Goal: Task Accomplishment & Management: Use online tool/utility

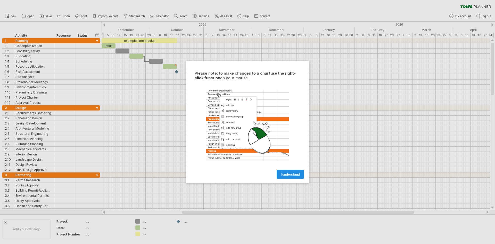
click at [299, 175] on span "I understand" at bounding box center [290, 174] width 19 height 4
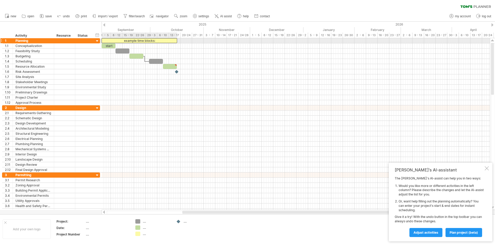
click at [120, 42] on div "example time blocks:" at bounding box center [140, 40] width 76 height 5
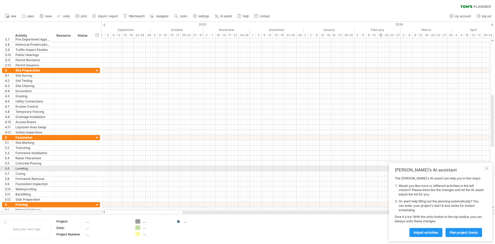
click at [488, 169] on div at bounding box center [487, 168] width 4 height 4
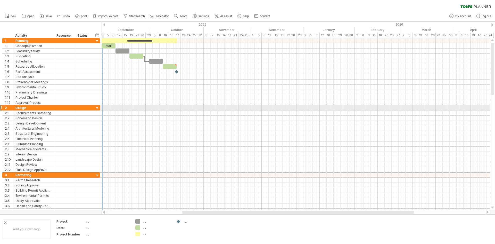
click at [2, 106] on div at bounding box center [1, 107] width 2 height 5
click at [1, 106] on div at bounding box center [1, 107] width 2 height 5
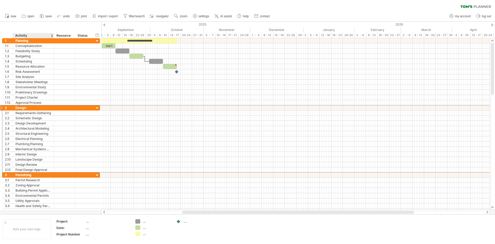
click at [18, 21] on ul "new open" at bounding box center [137, 16] width 270 height 11
click at [14, 16] on span "new" at bounding box center [14, 16] width 6 height 4
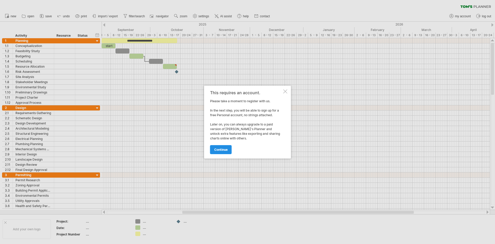
click at [223, 148] on span "continue" at bounding box center [220, 150] width 13 height 4
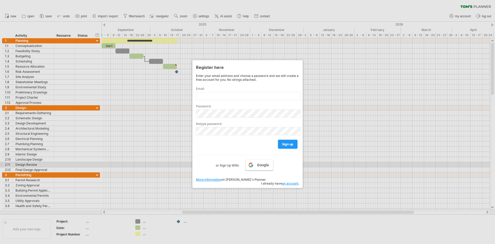
click at [263, 166] on span "Google" at bounding box center [263, 165] width 12 height 4
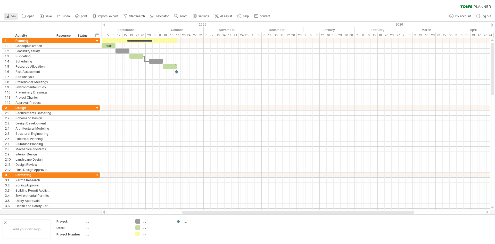
click at [11, 18] on span "new" at bounding box center [14, 16] width 6 height 4
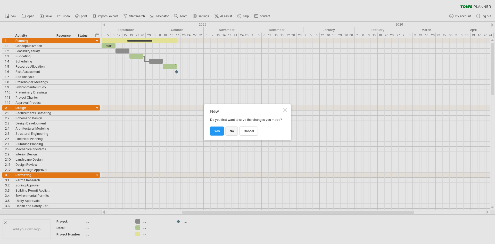
click at [230, 133] on span "no" at bounding box center [232, 131] width 4 height 4
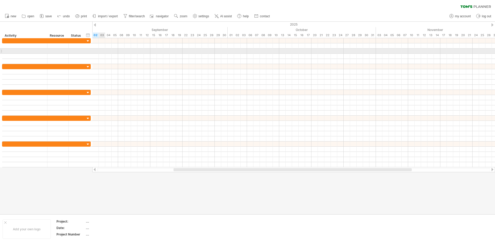
click at [102, 50] on div at bounding box center [293, 51] width 403 height 5
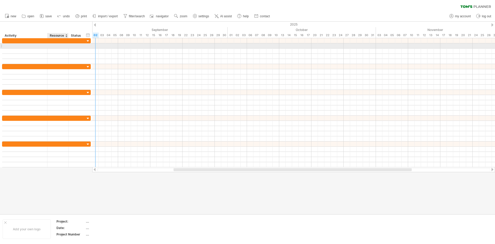
click at [68, 44] on div at bounding box center [68, 45] width 3 height 5
click at [52, 45] on div at bounding box center [58, 45] width 16 height 5
click at [0, 0] on input "text" at bounding box center [0, 0] width 0 height 0
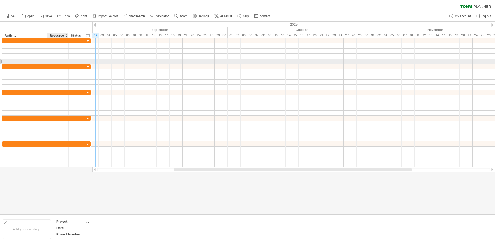
click at [52, 64] on div at bounding box center [46, 61] width 89 height 5
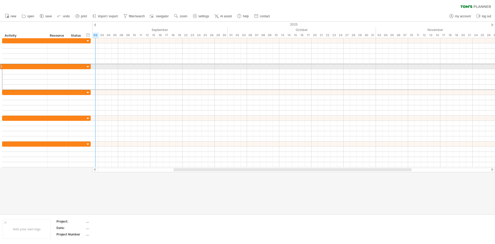
click at [1, 66] on div at bounding box center [1, 66] width 2 height 5
click at [89, 67] on div at bounding box center [88, 67] width 5 height 5
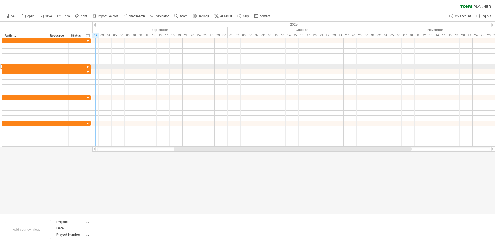
click at [89, 66] on div at bounding box center [88, 67] width 5 height 5
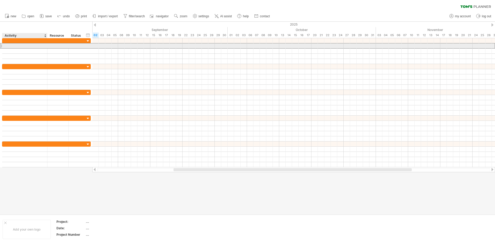
click at [27, 46] on div at bounding box center [25, 45] width 40 height 5
click at [27, 46] on input "text" at bounding box center [25, 45] width 40 height 5
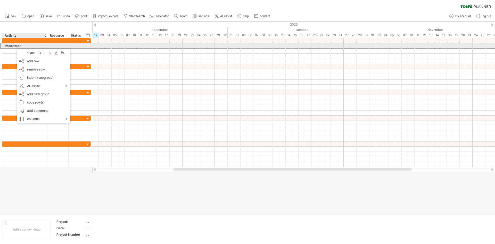
click at [14, 44] on div "Precurment" at bounding box center [25, 45] width 40 height 5
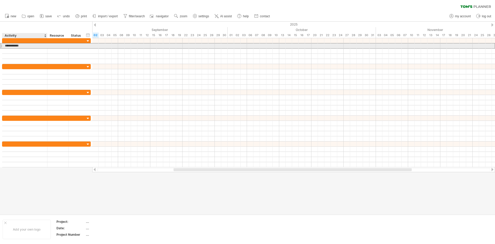
click at [13, 45] on input "**********" at bounding box center [25, 45] width 40 height 5
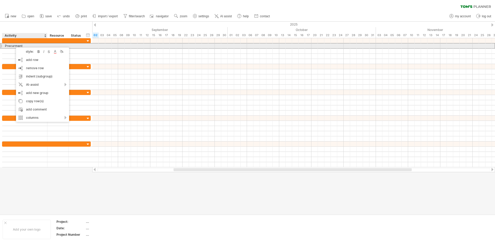
click at [81, 46] on div at bounding box center [76, 45] width 11 height 5
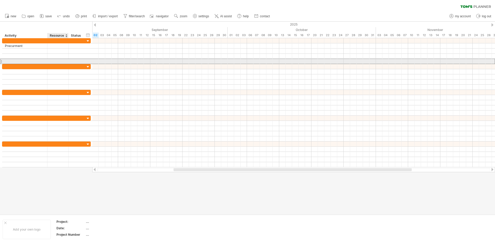
click at [61, 62] on div at bounding box center [58, 61] width 16 height 5
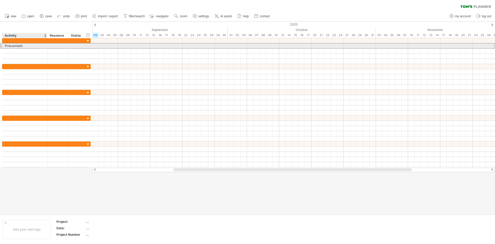
click at [34, 44] on div "Precurment" at bounding box center [25, 45] width 40 height 5
click at [15, 45] on input "**********" at bounding box center [25, 45] width 40 height 5
type input "**********"
click at [13, 44] on input "**********" at bounding box center [25, 45] width 40 height 5
click at [14, 44] on input "**********" at bounding box center [25, 45] width 40 height 5
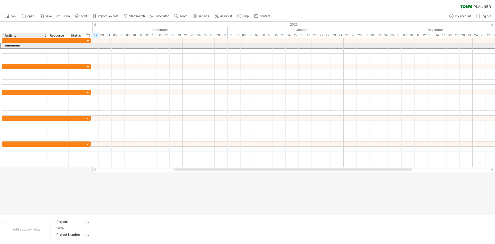
click at [14, 44] on input "**********" at bounding box center [25, 45] width 40 height 5
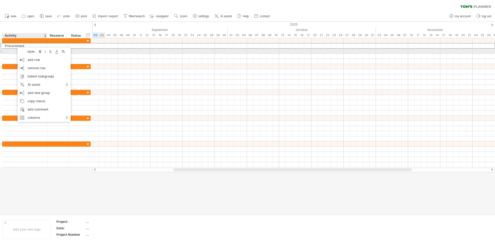
click at [103, 51] on div at bounding box center [293, 51] width 403 height 5
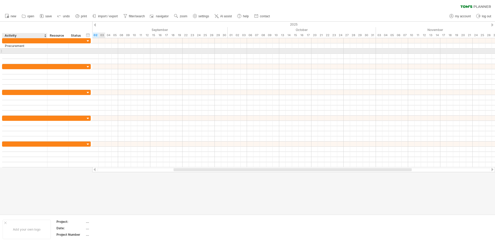
click at [103, 51] on div at bounding box center [293, 51] width 403 height 5
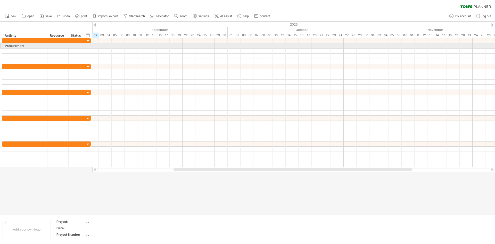
click at [88, 45] on div "**********" at bounding box center [46, 45] width 89 height 5
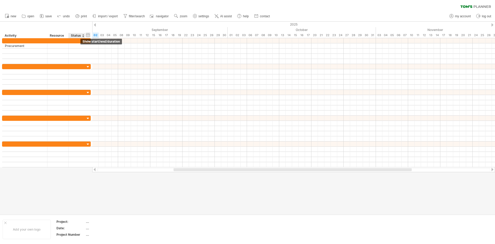
click at [87, 32] on div "hide start/end/duration show start/end/duration" at bounding box center [88, 34] width 5 height 5
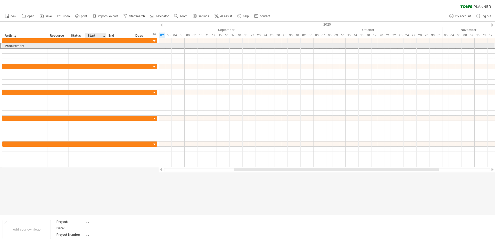
click at [96, 46] on div at bounding box center [95, 45] width 21 height 5
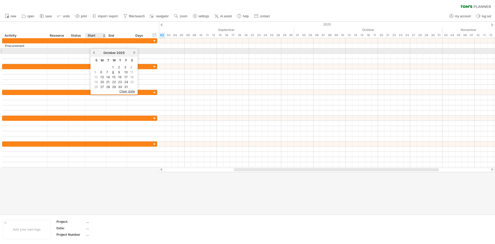
click at [95, 53] on link "previous" at bounding box center [94, 53] width 4 height 4
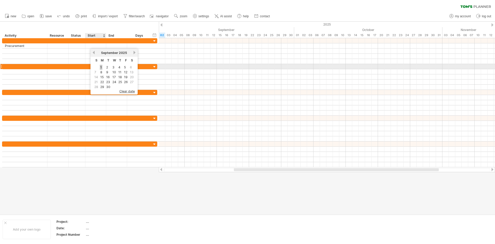
click at [102, 68] on link "1" at bounding box center [101, 67] width 3 height 5
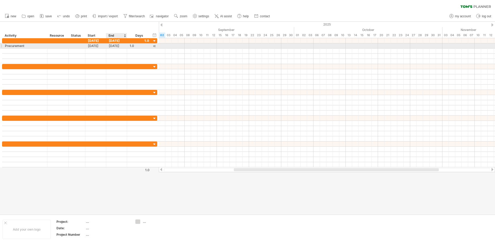
click at [123, 46] on div "[DATE]" at bounding box center [116, 45] width 21 height 5
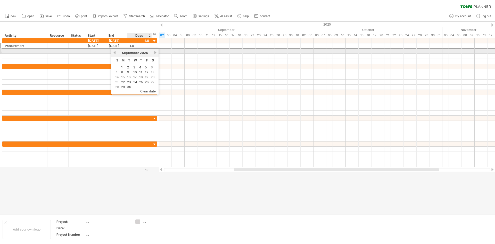
click at [154, 52] on link "next" at bounding box center [156, 53] width 4 height 4
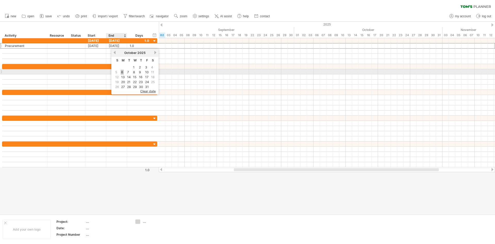
click at [122, 73] on link "6" at bounding box center [122, 72] width 3 height 5
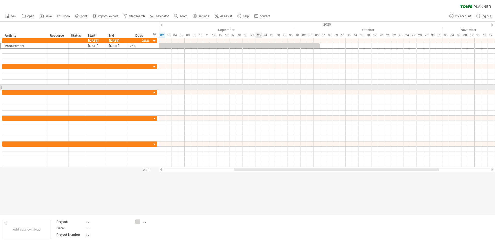
click at [258, 86] on div at bounding box center [327, 87] width 336 height 5
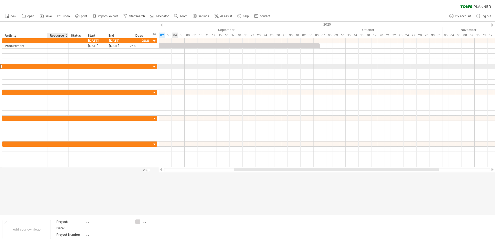
click at [52, 65] on div at bounding box center [58, 66] width 16 height 5
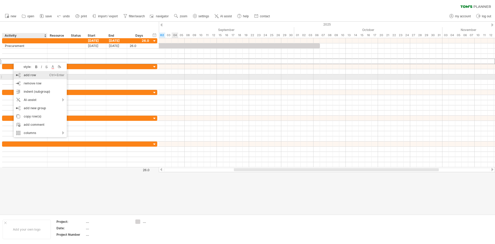
click at [36, 75] on div "add row Ctrl+Enter Cmd+Enter" at bounding box center [40, 75] width 53 height 8
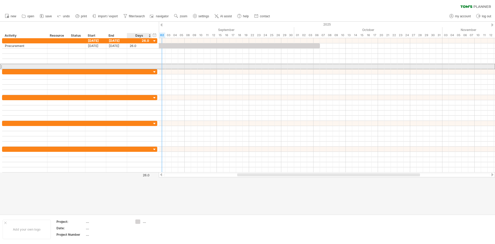
click at [129, 67] on div at bounding box center [139, 66] width 25 height 5
click at [140, 68] on div at bounding box center [139, 66] width 19 height 5
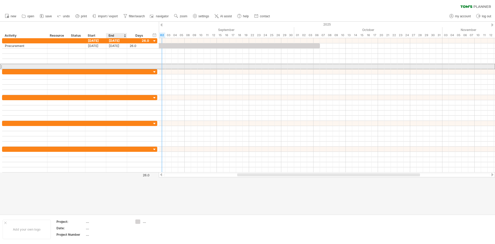
scroll to position [0, 0]
click at [119, 66] on div at bounding box center [116, 66] width 21 height 5
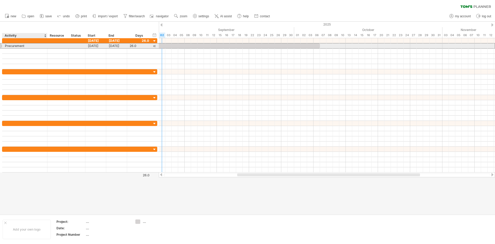
click at [28, 46] on div "Precurement" at bounding box center [25, 45] width 40 height 5
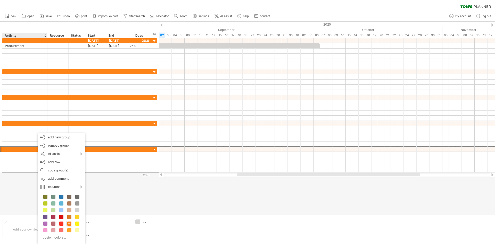
click at [158, 195] on div at bounding box center [247, 118] width 495 height 193
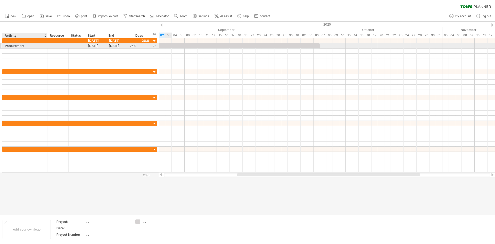
click at [20, 44] on div "Precurement" at bounding box center [25, 45] width 40 height 5
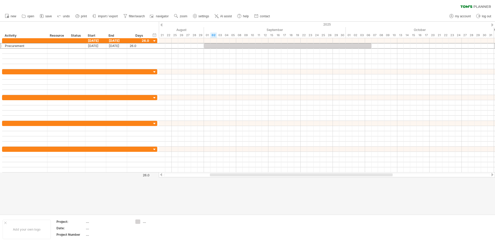
drag, startPoint x: 392, startPoint y: 176, endPoint x: 365, endPoint y: 175, distance: 27.4
click at [365, 175] on div at bounding box center [301, 174] width 183 height 3
click at [365, 175] on div at bounding box center [311, 174] width 183 height 3
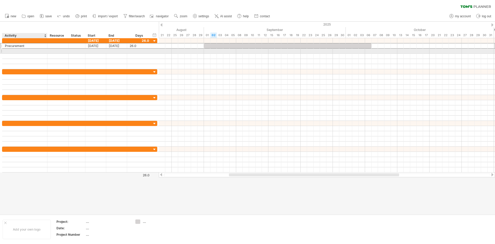
click at [19, 50] on div at bounding box center [25, 51] width 40 height 5
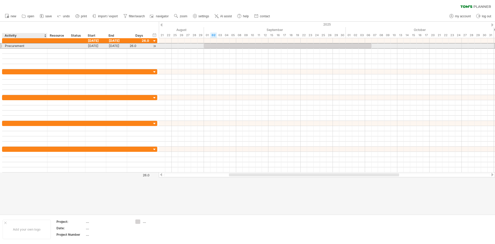
click at [10, 46] on div "Precurement" at bounding box center [25, 45] width 40 height 5
type input "**********"
click at [42, 46] on input "**********" at bounding box center [25, 45] width 40 height 5
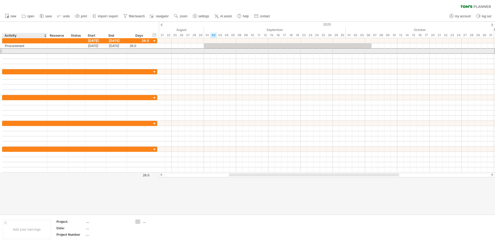
click at [14, 51] on div at bounding box center [25, 51] width 40 height 5
click at [14, 51] on input "text" at bounding box center [25, 51] width 40 height 5
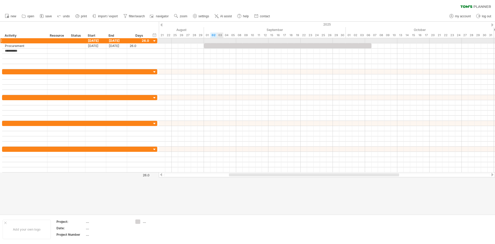
type input "**********"
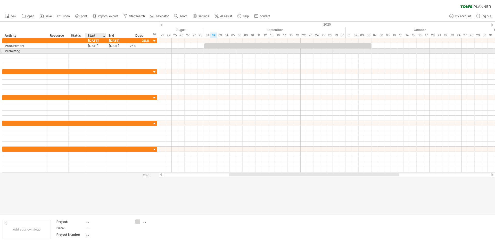
click at [95, 49] on div at bounding box center [95, 51] width 21 height 5
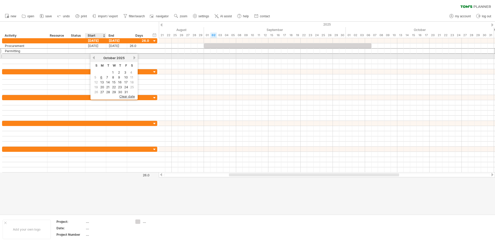
click at [94, 59] on link "previous" at bounding box center [94, 58] width 4 height 4
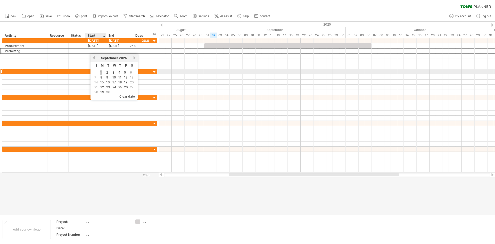
click at [101, 73] on link "1" at bounding box center [101, 72] width 3 height 5
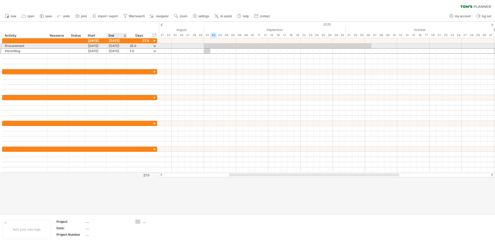
click at [118, 48] on div "**********" at bounding box center [79, 50] width 155 height 5
click at [119, 51] on div "[DATE]" at bounding box center [116, 51] width 21 height 5
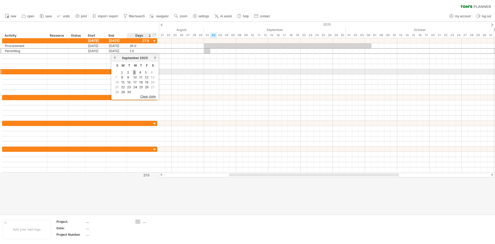
click at [134, 72] on link "3" at bounding box center [134, 72] width 3 height 5
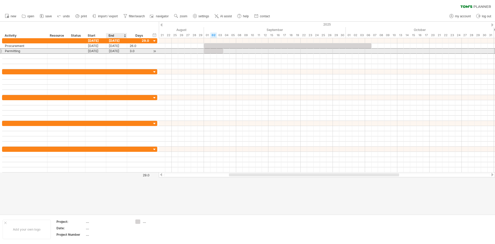
click at [119, 50] on div "[DATE]" at bounding box center [116, 51] width 21 height 5
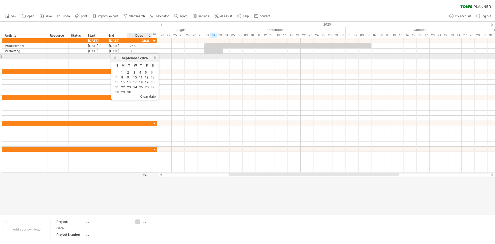
click at [156, 56] on link "next" at bounding box center [156, 58] width 4 height 4
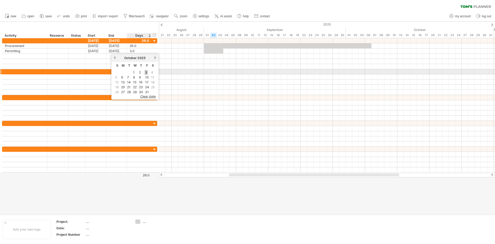
click at [145, 72] on link "3" at bounding box center [146, 72] width 3 height 5
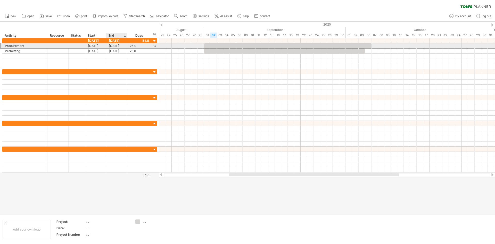
click at [114, 44] on div "[DATE]" at bounding box center [116, 45] width 21 height 5
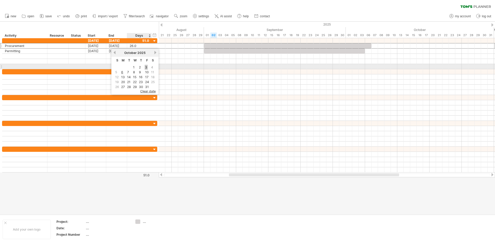
click at [147, 67] on link "3" at bounding box center [146, 67] width 3 height 5
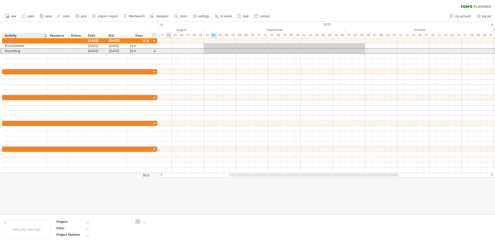
click at [28, 53] on div "**********" at bounding box center [79, 50] width 155 height 5
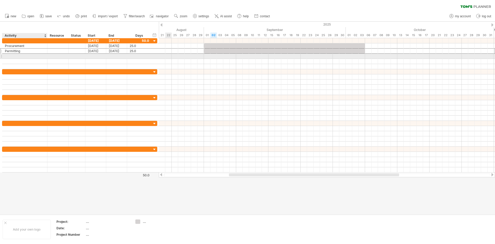
click at [25, 57] on div at bounding box center [25, 56] width 40 height 5
click at [25, 57] on input "text" at bounding box center [25, 56] width 40 height 5
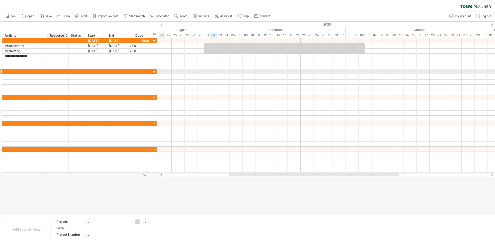
type input "**********"
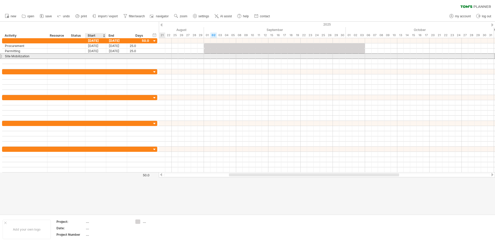
click at [89, 56] on div at bounding box center [95, 56] width 21 height 5
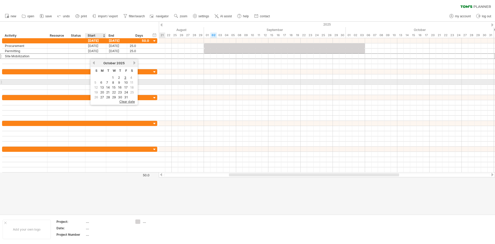
click at [103, 81] on td "6" at bounding box center [102, 82] width 5 height 4
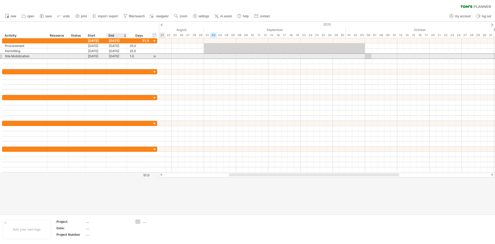
click at [122, 55] on div "[DATE]" at bounding box center [116, 56] width 21 height 5
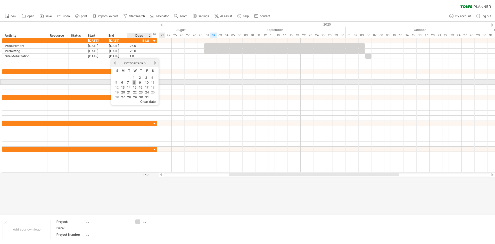
click at [134, 82] on link "8" at bounding box center [134, 82] width 3 height 5
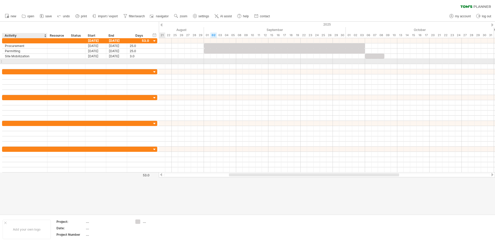
click at [18, 62] on div at bounding box center [25, 61] width 40 height 5
type input "**********"
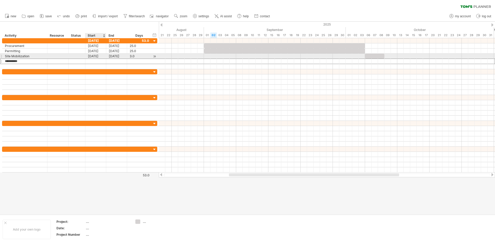
click at [99, 60] on div at bounding box center [95, 61] width 21 height 5
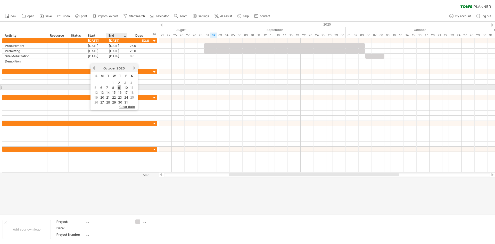
click at [120, 88] on link "9" at bounding box center [119, 87] width 3 height 5
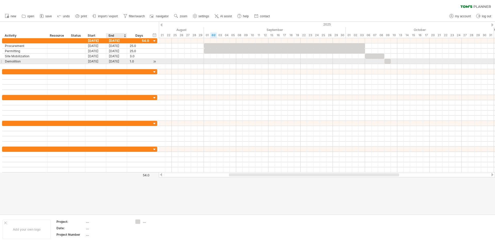
click at [124, 61] on div "[DATE]" at bounding box center [116, 61] width 21 height 5
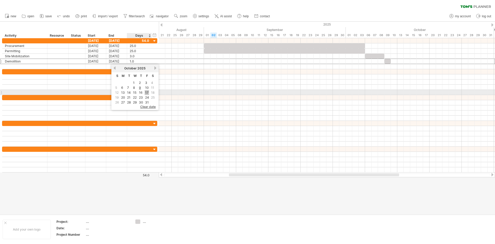
click at [145, 93] on link "17" at bounding box center [147, 92] width 4 height 5
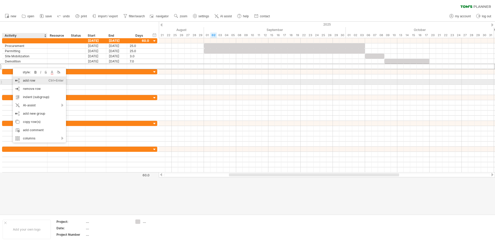
click at [37, 82] on div "add row Ctrl+Enter Cmd+Enter" at bounding box center [39, 80] width 53 height 8
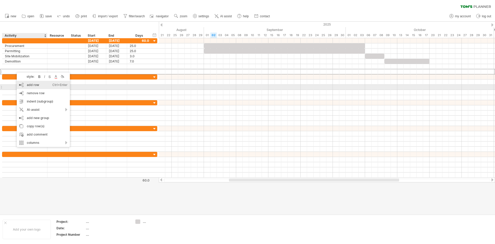
click at [40, 87] on div "add row Ctrl+Enter Cmd+Enter" at bounding box center [43, 85] width 53 height 8
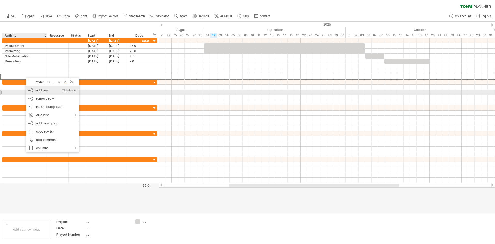
click at [44, 91] on div "add row Ctrl+Enter Cmd+Enter" at bounding box center [52, 90] width 53 height 8
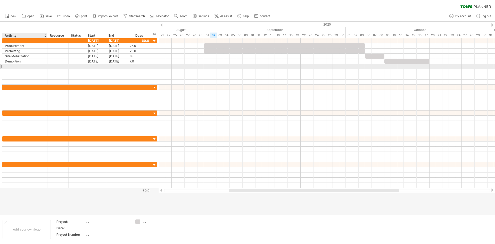
click at [24, 65] on div at bounding box center [25, 66] width 40 height 5
click at [24, 65] on input "text" at bounding box center [25, 66] width 40 height 5
type input "**********"
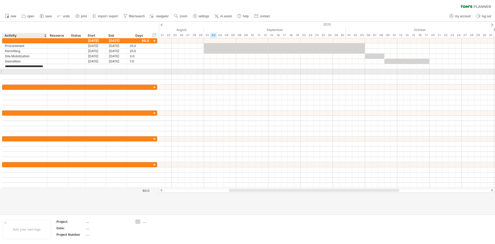
click at [24, 69] on div at bounding box center [25, 71] width 40 height 5
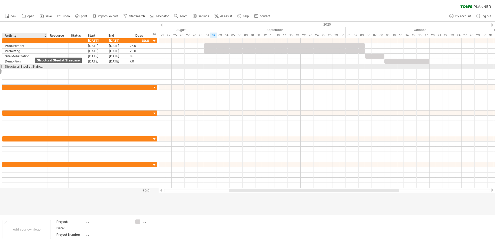
click at [36, 66] on div "Structural Steel at Staircase" at bounding box center [25, 66] width 40 height 5
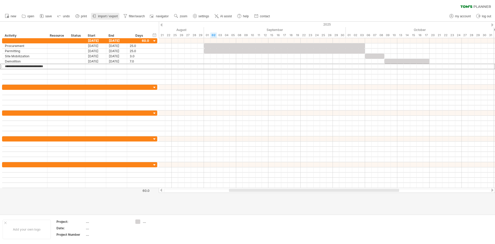
click at [104, 18] on link "import / export" at bounding box center [105, 16] width 28 height 7
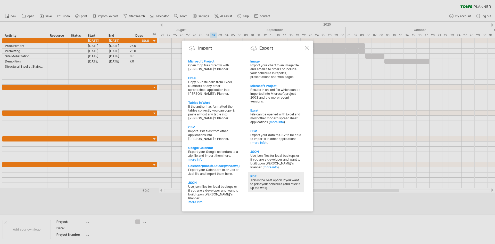
click at [261, 179] on div "This is the best option if you want to print your schedule (and stick it up the…" at bounding box center [276, 184] width 51 height 12
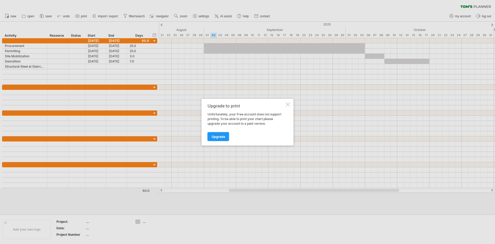
click at [288, 103] on div at bounding box center [288, 104] width 4 height 4
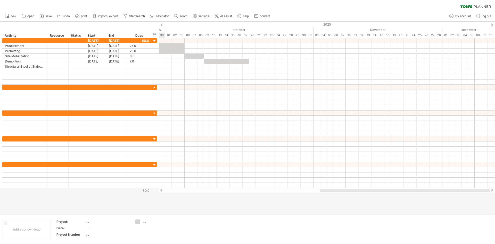
drag, startPoint x: 277, startPoint y: 190, endPoint x: 413, endPoint y: 204, distance: 137.3
click at [413, 204] on div "Trying to reach [DOMAIN_NAME] Connected again... 0% clear filter new" at bounding box center [247, 122] width 495 height 244
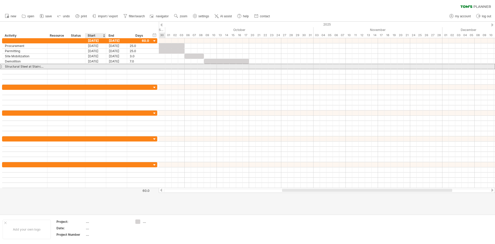
click at [98, 66] on div at bounding box center [95, 66] width 21 height 5
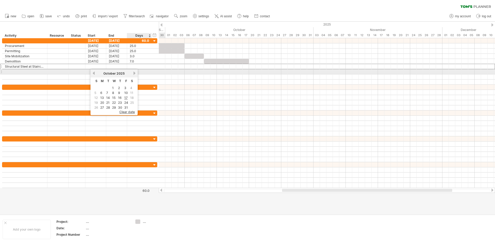
click at [135, 73] on link "next" at bounding box center [135, 73] width 4 height 4
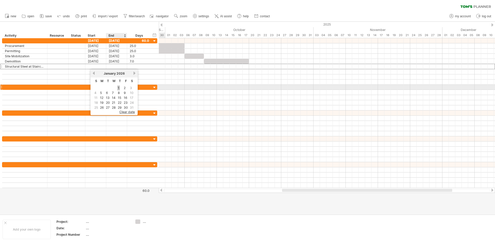
click at [118, 89] on link "1" at bounding box center [118, 87] width 3 height 5
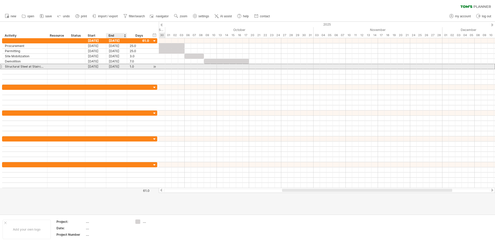
click at [122, 67] on div "[DATE]" at bounding box center [116, 66] width 21 height 5
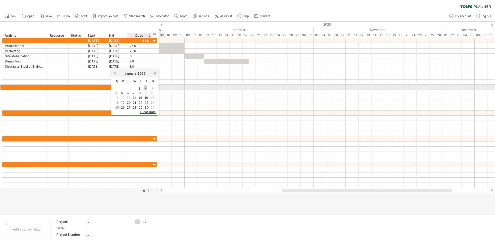
click at [146, 88] on link "2" at bounding box center [145, 87] width 3 height 5
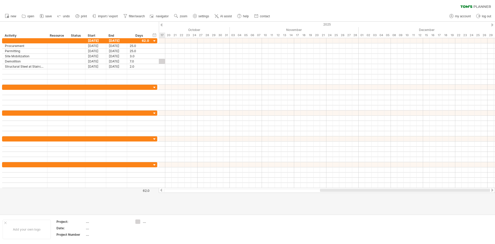
drag, startPoint x: 366, startPoint y: 190, endPoint x: 455, endPoint y: 190, distance: 89.0
click at [455, 190] on div at bounding box center [405, 190] width 170 height 3
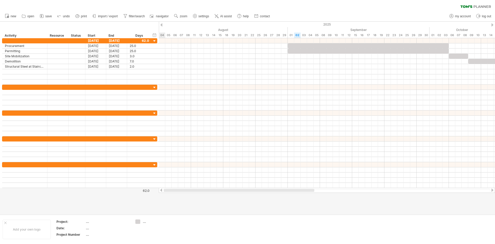
drag, startPoint x: 438, startPoint y: 189, endPoint x: 266, endPoint y: 213, distance: 173.7
click at [266, 213] on div "Trying to reach [DOMAIN_NAME] Connected again... 0% clear filter new" at bounding box center [247, 122] width 495 height 244
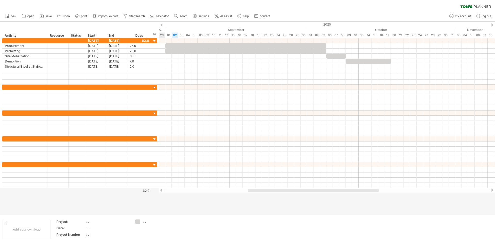
drag, startPoint x: 294, startPoint y: 190, endPoint x: 335, endPoint y: 191, distance: 40.5
click at [335, 191] on div at bounding box center [313, 190] width 131 height 3
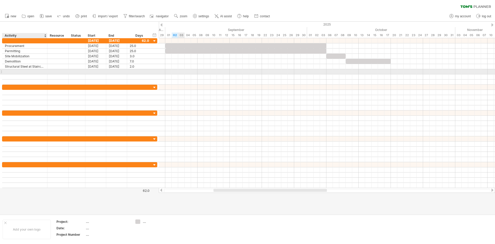
click at [25, 71] on div at bounding box center [25, 71] width 40 height 5
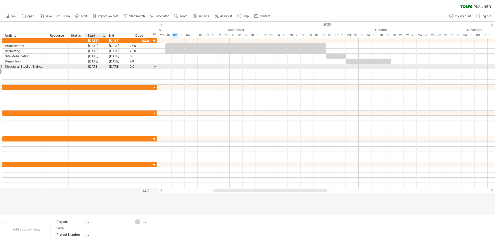
click at [95, 67] on div "[DATE]" at bounding box center [95, 66] width 21 height 5
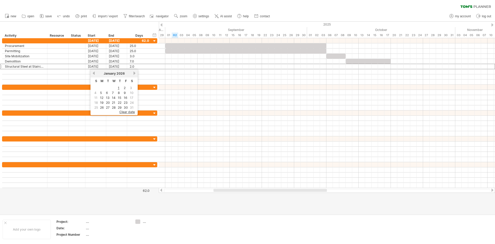
click at [373, 210] on div at bounding box center [247, 118] width 495 height 193
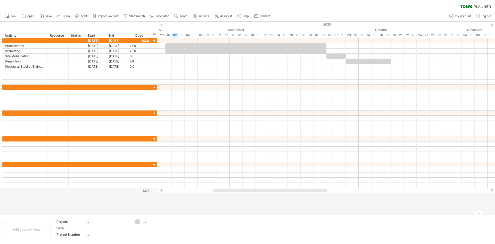
click at [323, 191] on div at bounding box center [271, 190] width 114 height 3
drag, startPoint x: 184, startPoint y: 4, endPoint x: 45, endPoint y: 17, distance: 139.9
click at [45, 17] on link "save" at bounding box center [45, 16] width 15 height 7
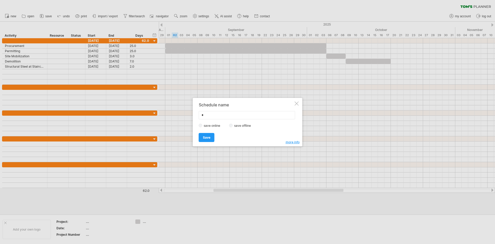
type input "*"
click at [248, 127] on label "save offline" at bounding box center [244, 126] width 22 height 4
click at [208, 138] on span "Save" at bounding box center [206, 137] width 7 height 4
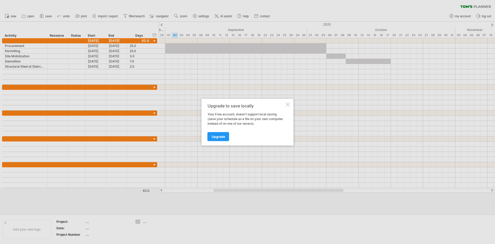
click at [287, 105] on div at bounding box center [288, 104] width 4 height 4
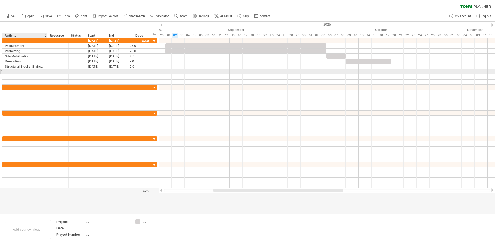
click at [33, 73] on div at bounding box center [25, 71] width 40 height 5
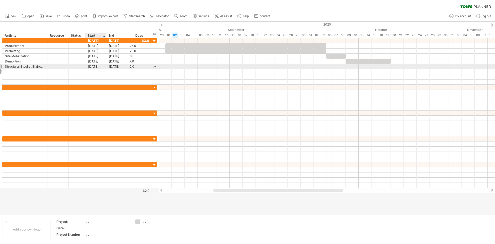
click at [98, 66] on div "[DATE]" at bounding box center [95, 66] width 21 height 5
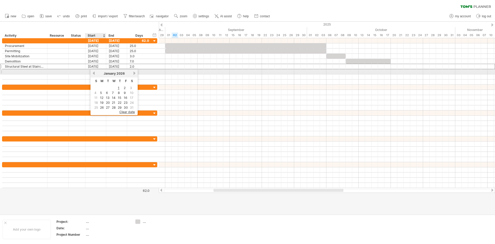
click at [92, 73] on link "previous" at bounding box center [94, 73] width 4 height 4
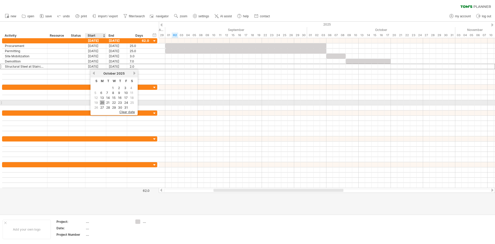
click at [103, 104] on link "20" at bounding box center [102, 102] width 5 height 5
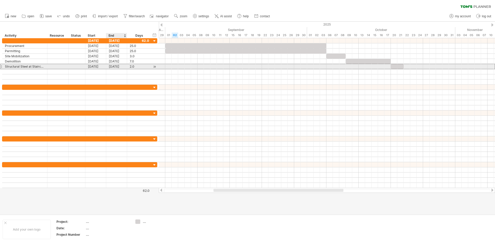
click at [119, 68] on div "[DATE]" at bounding box center [116, 66] width 21 height 5
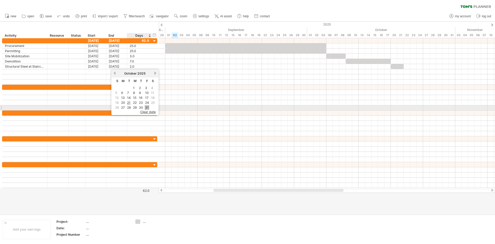
click at [147, 108] on link "31" at bounding box center [147, 107] width 5 height 5
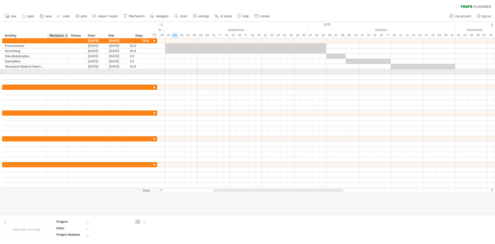
click at [59, 70] on div at bounding box center [58, 71] width 16 height 5
click at [25, 74] on div at bounding box center [25, 76] width 40 height 5
click at [25, 71] on div at bounding box center [25, 71] width 40 height 5
type input "*********"
click at [99, 72] on div at bounding box center [95, 71] width 21 height 5
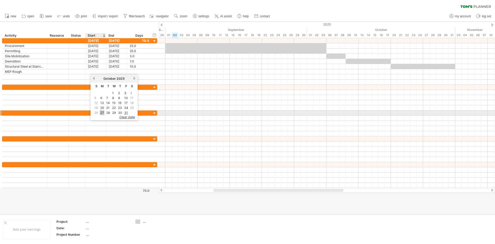
click at [101, 114] on link "27" at bounding box center [102, 112] width 5 height 5
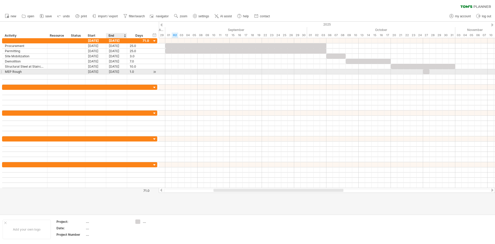
click at [121, 71] on div "[DATE]" at bounding box center [116, 71] width 21 height 5
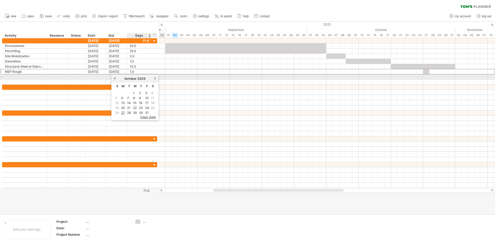
click at [156, 78] on link "next" at bounding box center [156, 78] width 4 height 4
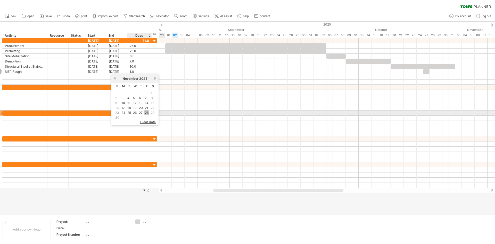
click at [146, 111] on link "28" at bounding box center [147, 112] width 5 height 5
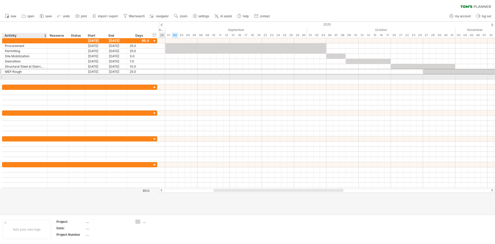
click at [31, 76] on div at bounding box center [25, 76] width 40 height 5
type input "**********"
click at [95, 75] on div at bounding box center [95, 76] width 21 height 5
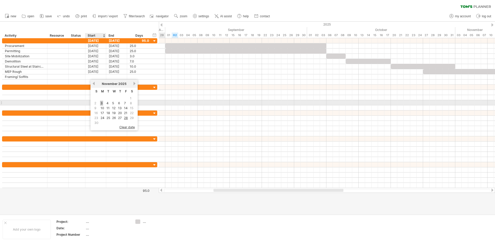
click at [100, 103] on link "3" at bounding box center [101, 103] width 3 height 5
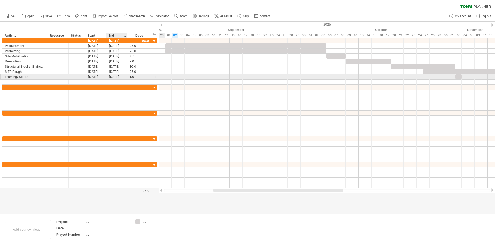
click at [118, 78] on div "[DATE]" at bounding box center [116, 76] width 21 height 5
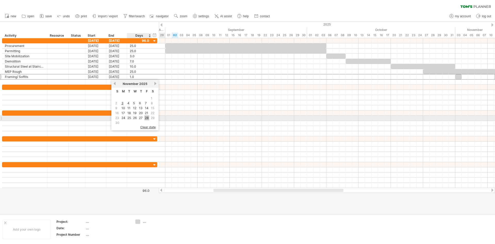
click at [146, 118] on link "28" at bounding box center [147, 117] width 5 height 5
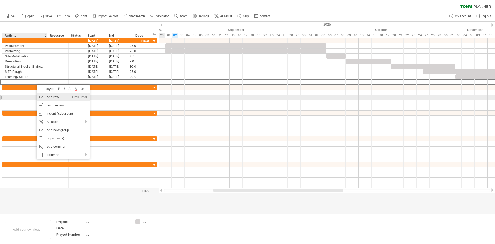
click at [58, 97] on div "add row Ctrl+Enter Cmd+Enter" at bounding box center [63, 97] width 53 height 8
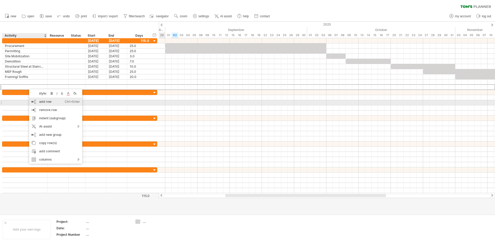
click at [56, 103] on div "add row Ctrl+Enter Cmd+Enter" at bounding box center [55, 102] width 53 height 8
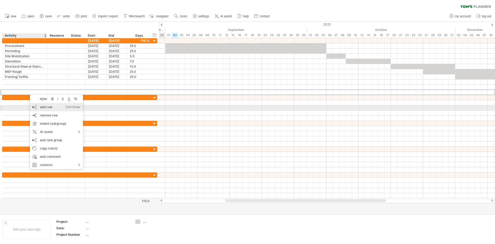
click at [46, 106] on div "add row Ctrl+Enter Cmd+Enter" at bounding box center [56, 107] width 53 height 8
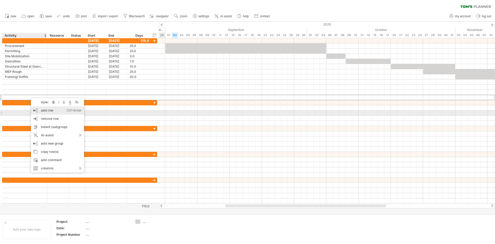
click at [56, 113] on div "add row Ctrl+Enter Cmd+Enter" at bounding box center [57, 110] width 53 height 8
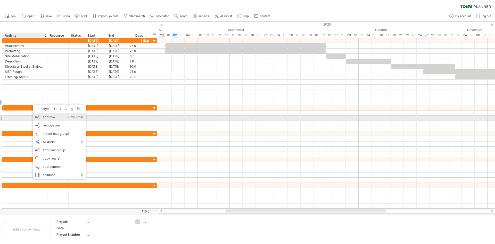
click at [52, 118] on div "add row Ctrl+Enter Cmd+Enter" at bounding box center [59, 117] width 53 height 8
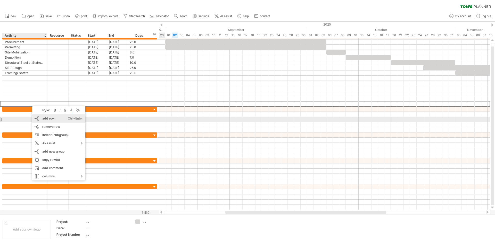
click at [53, 118] on div "add row Ctrl+Enter Cmd+Enter" at bounding box center [58, 118] width 53 height 8
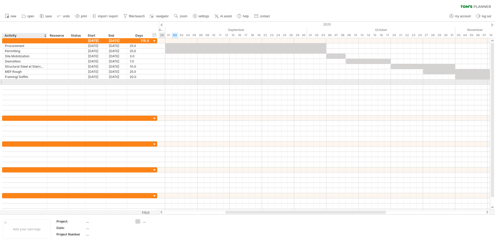
click at [19, 81] on div at bounding box center [25, 81] width 40 height 5
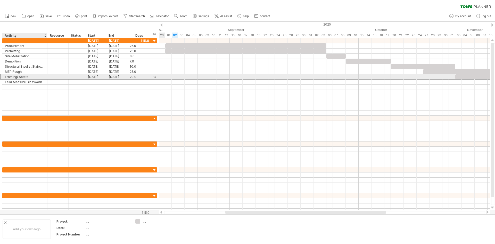
click at [33, 76] on div "Framing/ Soffits" at bounding box center [25, 76] width 40 height 5
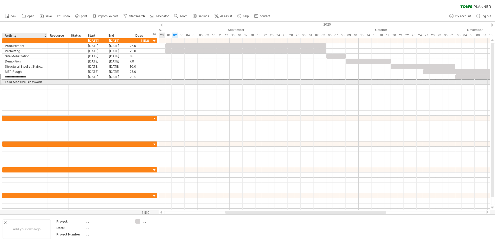
click at [13, 81] on div "Feild Measure Glasswork" at bounding box center [25, 81] width 40 height 5
click at [11, 83] on input "**********" at bounding box center [25, 81] width 40 height 5
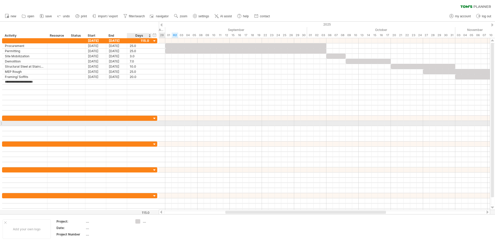
type input "**********"
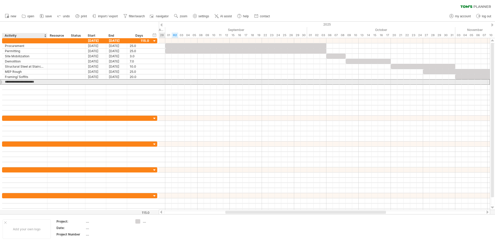
click at [37, 82] on input "**********" at bounding box center [25, 81] width 40 height 5
click at [33, 80] on input "**********" at bounding box center [25, 81] width 40 height 5
click at [19, 82] on input "**********" at bounding box center [25, 81] width 40 height 5
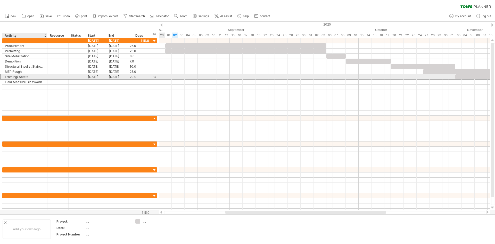
click at [31, 79] on div "Framing/ Soffits" at bounding box center [25, 76] width 40 height 5
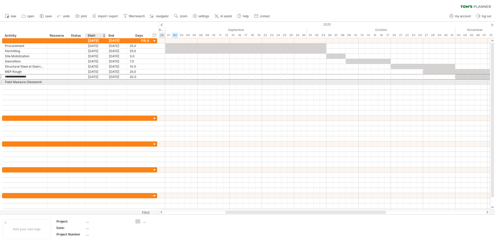
click at [95, 82] on div at bounding box center [95, 81] width 21 height 5
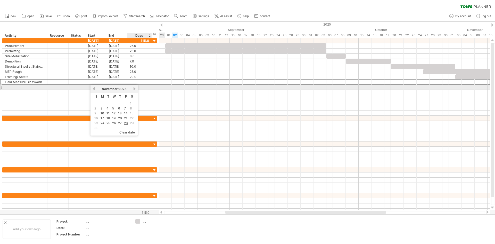
click at [134, 89] on link "next" at bounding box center [135, 89] width 4 height 4
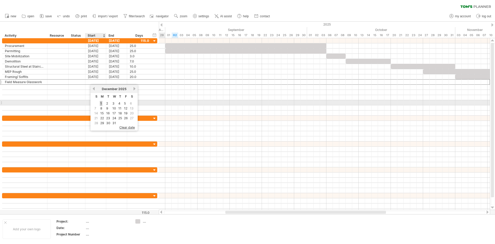
click at [101, 105] on link "1" at bounding box center [101, 103] width 3 height 5
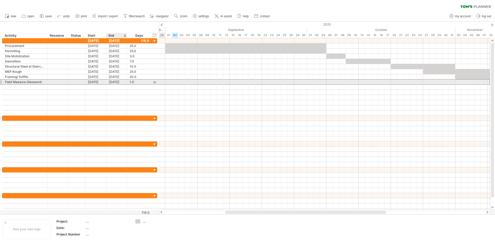
click at [121, 81] on div "[DATE]" at bounding box center [116, 81] width 21 height 5
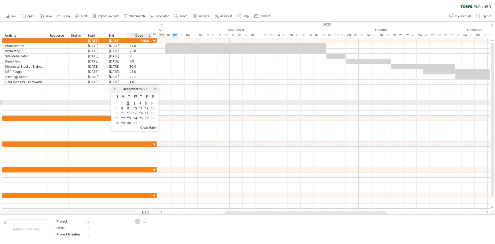
click at [127, 104] on link "2" at bounding box center [128, 103] width 3 height 5
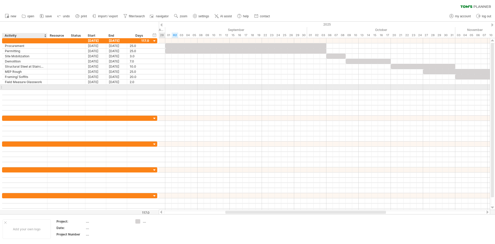
click at [29, 87] on div at bounding box center [25, 87] width 40 height 5
type input "**********"
click at [100, 85] on div at bounding box center [95, 87] width 21 height 5
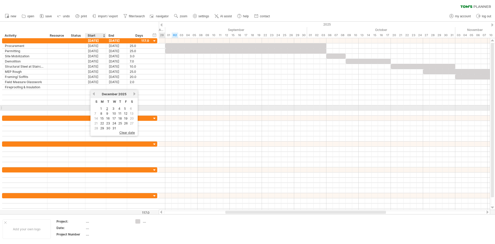
click at [100, 109] on link "1" at bounding box center [101, 108] width 3 height 5
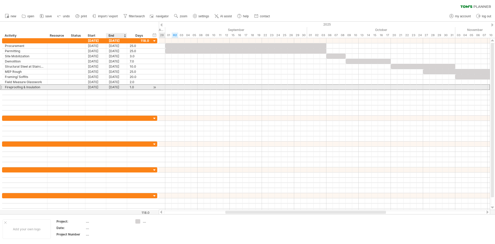
click at [120, 86] on div "[DATE]" at bounding box center [116, 87] width 21 height 5
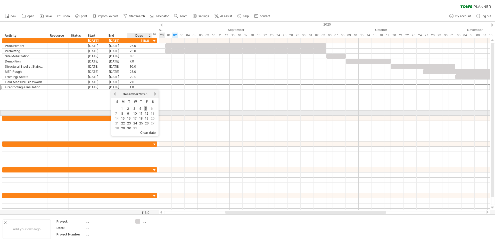
click at [147, 110] on link "5" at bounding box center [146, 108] width 3 height 5
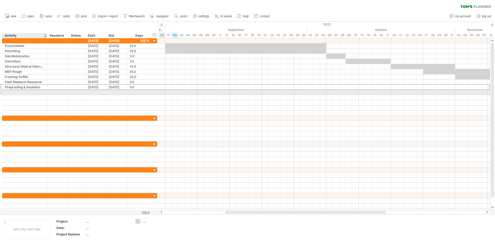
click at [13, 92] on div at bounding box center [25, 92] width 40 height 5
type input "**********"
click at [95, 92] on div at bounding box center [95, 92] width 21 height 5
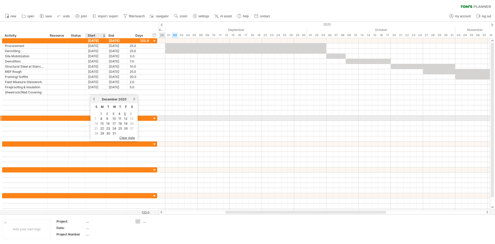
click at [101, 118] on link "8" at bounding box center [101, 118] width 3 height 5
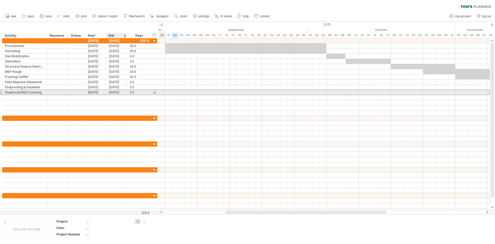
click at [118, 91] on div "[DATE]" at bounding box center [116, 92] width 21 height 5
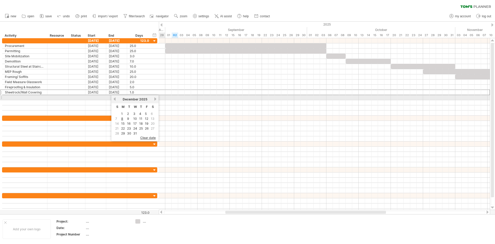
click at [156, 97] on link "next" at bounding box center [156, 99] width 4 height 4
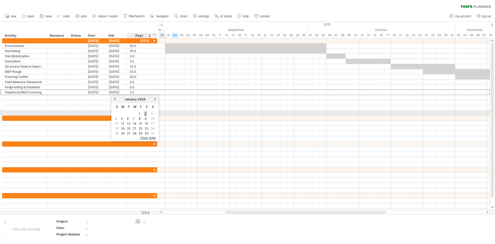
click at [145, 113] on link "2" at bounding box center [145, 113] width 3 height 5
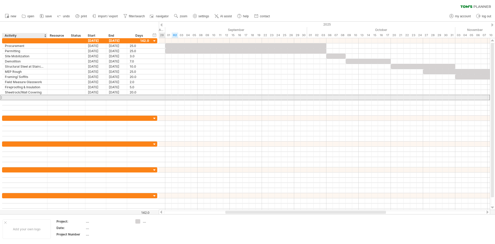
click at [26, 98] on div at bounding box center [25, 97] width 40 height 5
type input "**********"
click at [95, 95] on div at bounding box center [95, 97] width 21 height 5
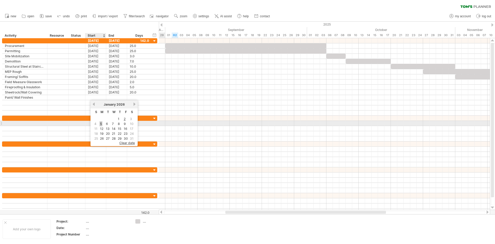
click at [101, 124] on link "5" at bounding box center [101, 123] width 3 height 5
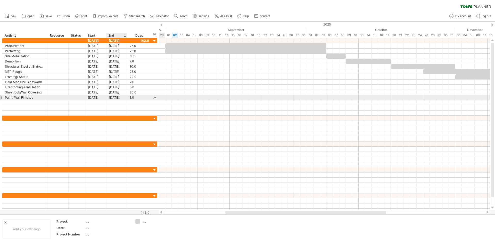
click at [114, 98] on div "[DATE]" at bounding box center [116, 97] width 21 height 5
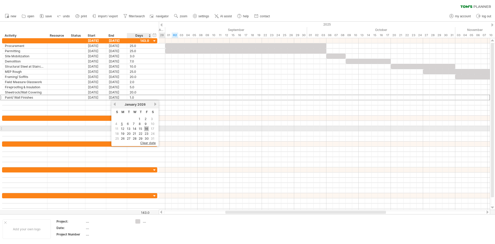
click at [146, 130] on link "16" at bounding box center [146, 128] width 5 height 5
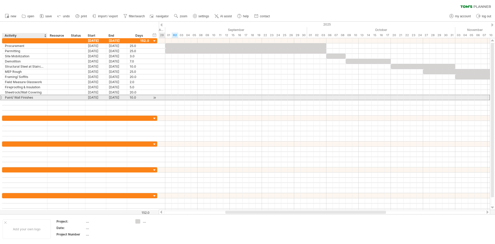
click at [32, 100] on div "**********" at bounding box center [79, 97] width 155 height 5
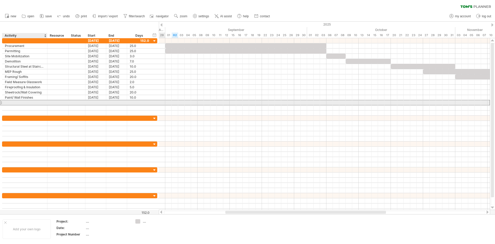
click at [34, 101] on div at bounding box center [25, 102] width 40 height 5
click at [34, 101] on input "text" at bounding box center [25, 102] width 40 height 5
type input "**********"
click at [96, 101] on div at bounding box center [95, 102] width 21 height 5
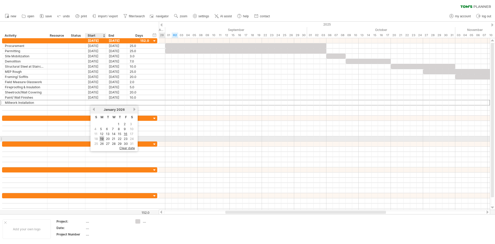
click at [101, 139] on link "19" at bounding box center [102, 138] width 5 height 5
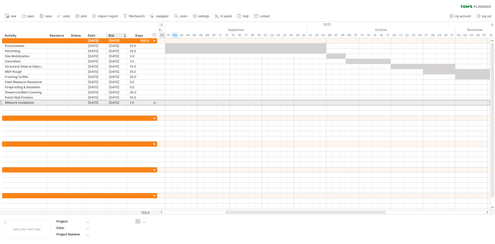
click at [119, 103] on div "[DATE]" at bounding box center [116, 102] width 21 height 5
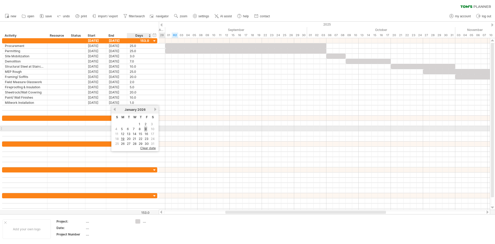
click at [147, 129] on link "9" at bounding box center [145, 128] width 3 height 5
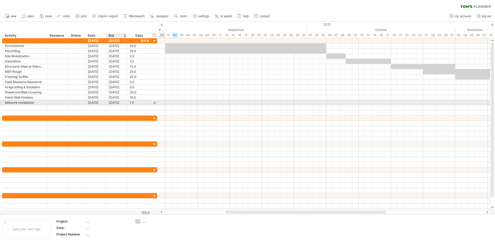
click at [114, 102] on div "[DATE]" at bounding box center [116, 102] width 21 height 5
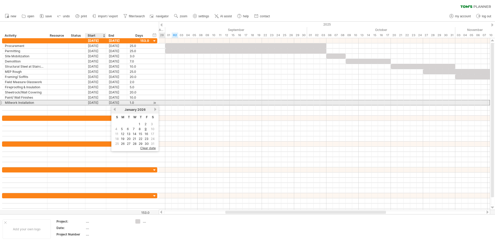
click at [96, 101] on div "[DATE]" at bounding box center [95, 102] width 21 height 5
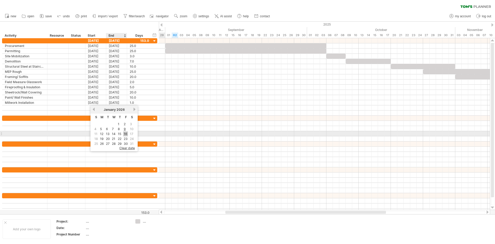
click at [127, 132] on link "16" at bounding box center [125, 133] width 5 height 5
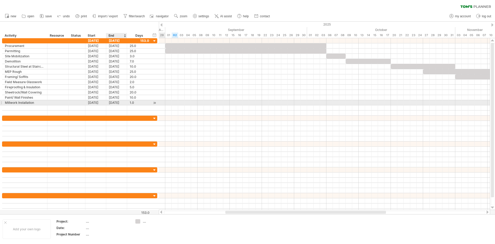
click at [114, 102] on div "[DATE]" at bounding box center [116, 102] width 21 height 5
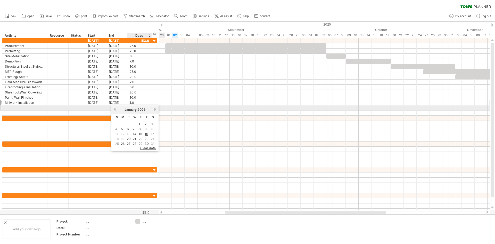
click at [154, 108] on link "next" at bounding box center [156, 109] width 4 height 4
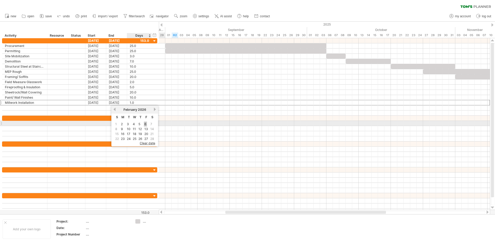
click at [147, 123] on link "6" at bounding box center [145, 124] width 3 height 5
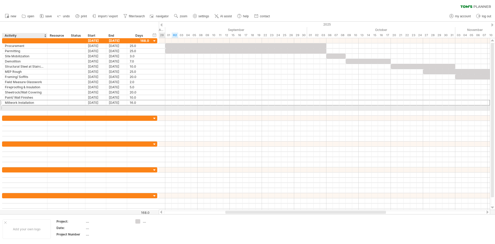
click at [25, 106] on div at bounding box center [25, 107] width 40 height 5
type input "**********"
click at [98, 108] on div at bounding box center [95, 107] width 21 height 5
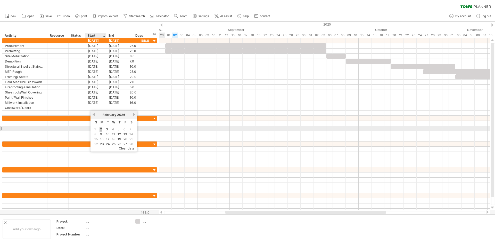
click at [100, 129] on link "2" at bounding box center [101, 129] width 3 height 5
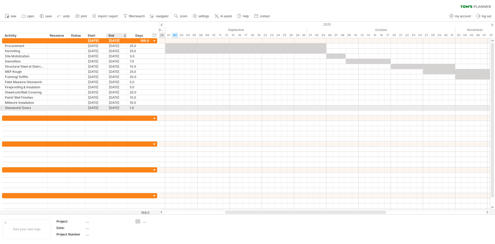
click at [116, 108] on div "[DATE]" at bounding box center [116, 107] width 21 height 5
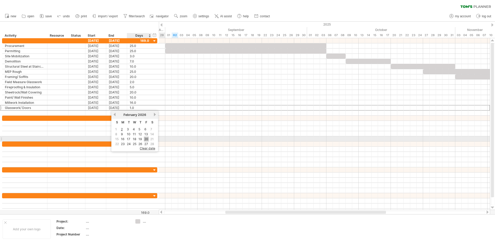
click at [147, 138] on link "20" at bounding box center [146, 139] width 5 height 5
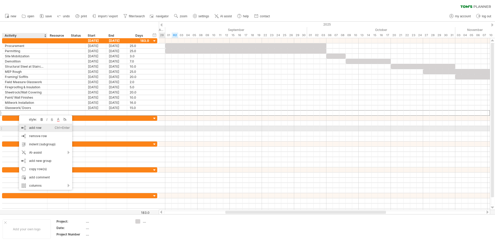
click at [41, 127] on div "add row Ctrl+Enter Cmd+Enter" at bounding box center [45, 128] width 53 height 8
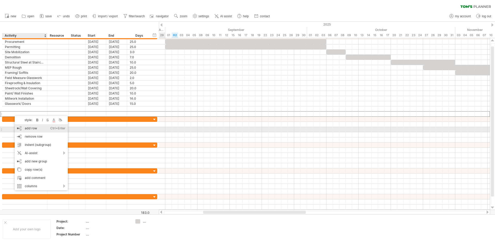
click at [33, 128] on div "add row Ctrl+Enter Cmd+Enter" at bounding box center [41, 128] width 53 height 8
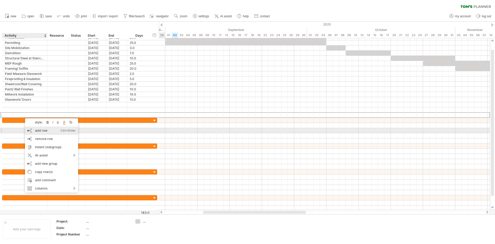
click at [48, 130] on div "add row Ctrl+Enter Cmd+Enter" at bounding box center [51, 130] width 53 height 8
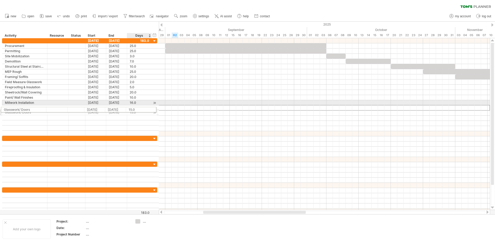
drag, startPoint x: 146, startPoint y: 108, endPoint x: 135, endPoint y: 109, distance: 10.9
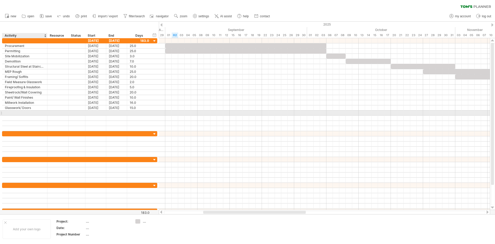
click at [37, 113] on div at bounding box center [25, 112] width 40 height 5
type input "**********"
click at [91, 112] on div at bounding box center [95, 112] width 21 height 5
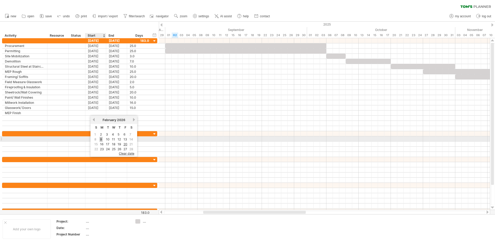
click at [100, 139] on link "9" at bounding box center [101, 139] width 3 height 5
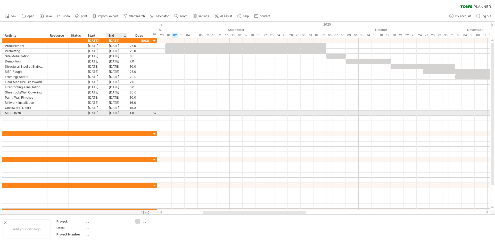
click at [119, 111] on div "[DATE]" at bounding box center [116, 112] width 21 height 5
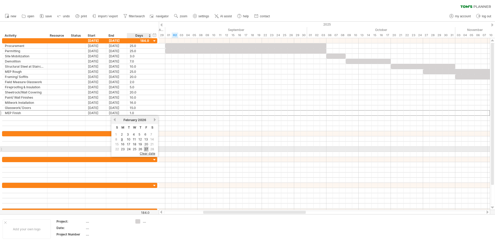
click at [146, 149] on link "27" at bounding box center [146, 149] width 5 height 5
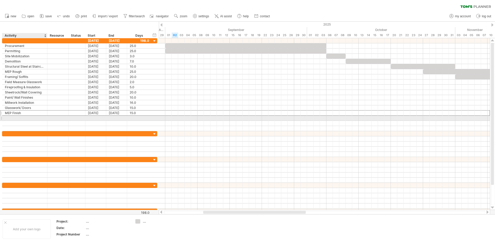
click at [44, 117] on div at bounding box center [25, 118] width 40 height 5
type input "**********"
click at [90, 119] on div at bounding box center [95, 118] width 21 height 5
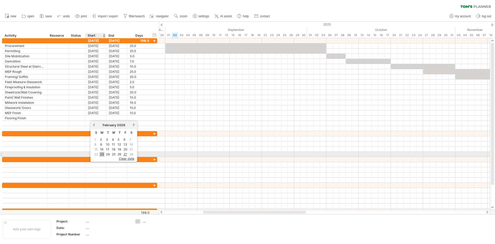
click at [103, 152] on link "23" at bounding box center [102, 154] width 5 height 5
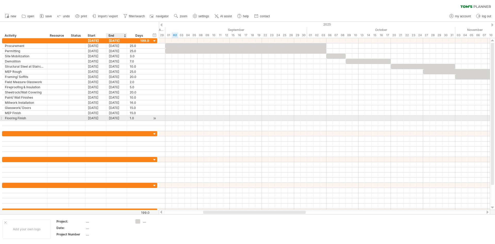
click at [117, 116] on div "[DATE]" at bounding box center [116, 118] width 21 height 5
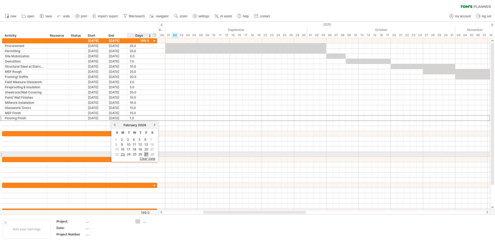
click at [146, 153] on link "27" at bounding box center [146, 154] width 5 height 5
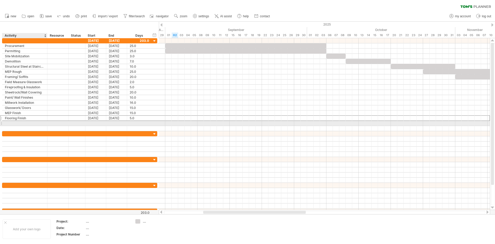
click at [18, 123] on div at bounding box center [25, 123] width 40 height 5
type input "**********"
click at [105, 123] on div at bounding box center [95, 123] width 21 height 5
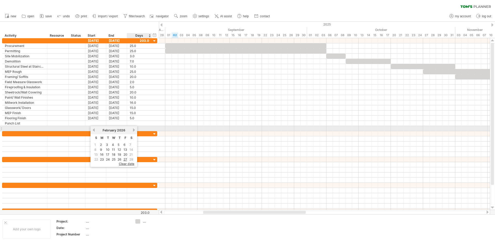
click at [132, 130] on div "[DATE]" at bounding box center [113, 130] width 37 height 4
click at [135, 129] on link "next" at bounding box center [134, 130] width 4 height 4
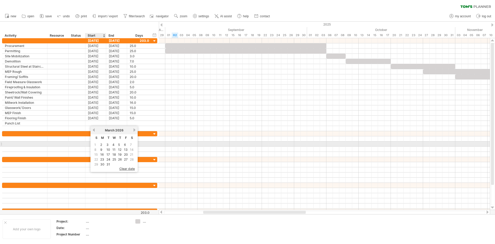
click at [101, 143] on link "2" at bounding box center [101, 144] width 3 height 5
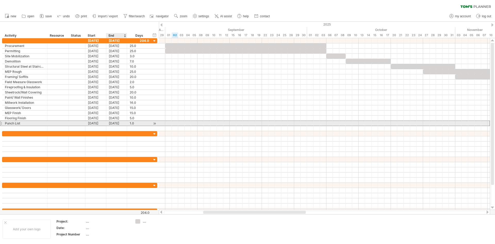
click at [114, 123] on div "[DATE]" at bounding box center [116, 123] width 21 height 5
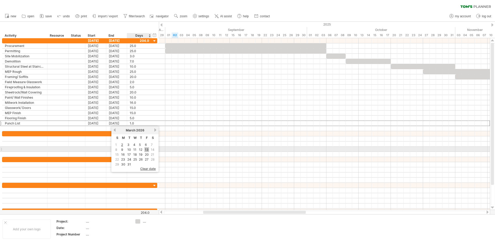
click at [147, 149] on link "13" at bounding box center [147, 149] width 5 height 5
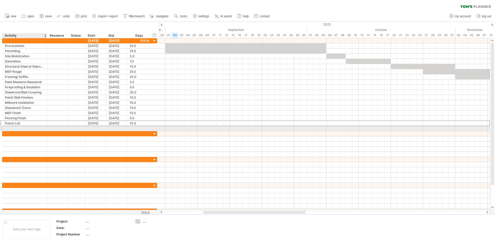
click at [36, 127] on div at bounding box center [25, 128] width 40 height 5
type input "********"
click at [101, 128] on div at bounding box center [95, 128] width 21 height 5
